Goal: Task Accomplishment & Management: Use online tool/utility

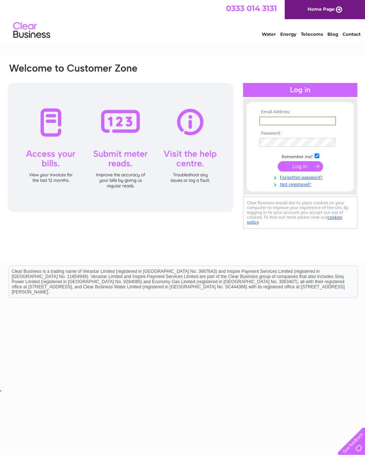
type input "[EMAIL_ADDRESS][DOMAIN_NAME]"
click at [300, 169] on input "submit" at bounding box center [300, 166] width 45 height 10
click at [302, 165] on input "submit" at bounding box center [300, 166] width 45 height 10
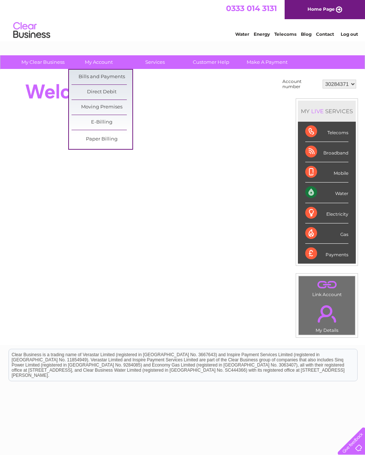
click at [119, 119] on link "E-Billing" at bounding box center [102, 122] width 61 height 15
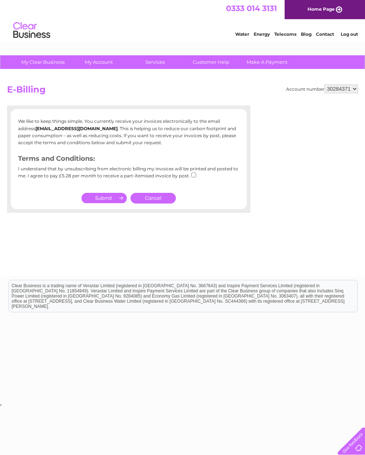
click at [159, 204] on link "Cancel" at bounding box center [153, 198] width 45 height 11
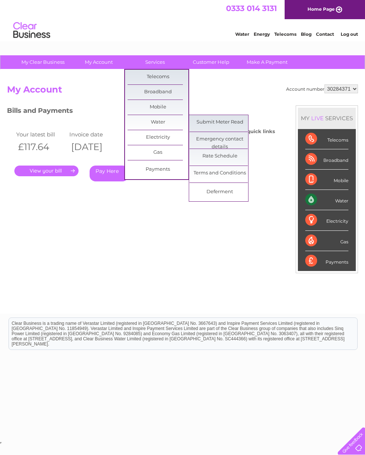
click at [238, 118] on link "Submit Meter Read" at bounding box center [220, 122] width 61 height 15
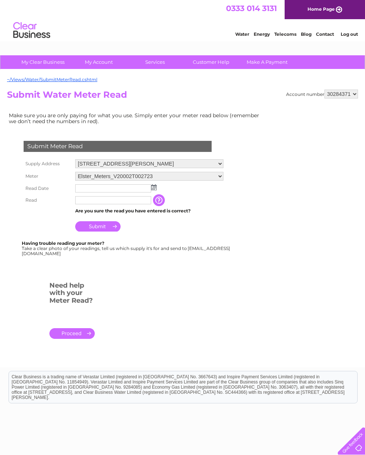
click at [156, 189] on img at bounding box center [154, 188] width 6 height 6
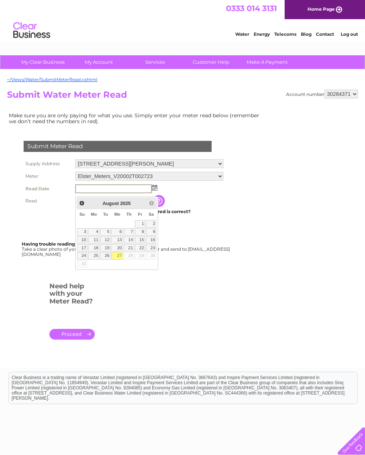
click at [119, 259] on link "27" at bounding box center [117, 255] width 12 height 7
type input "2025/08/27"
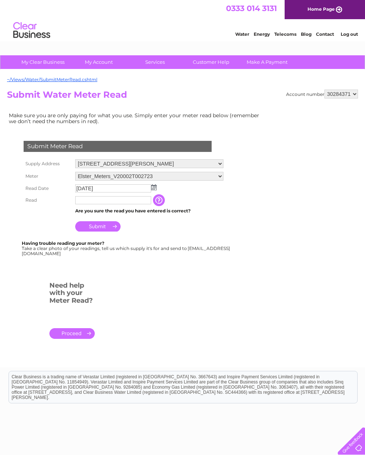
click at [132, 204] on input "text" at bounding box center [113, 200] width 76 height 8
type input "00745"
click at [114, 231] on input "Submit" at bounding box center [97, 227] width 45 height 10
